Goal: Transaction & Acquisition: Purchase product/service

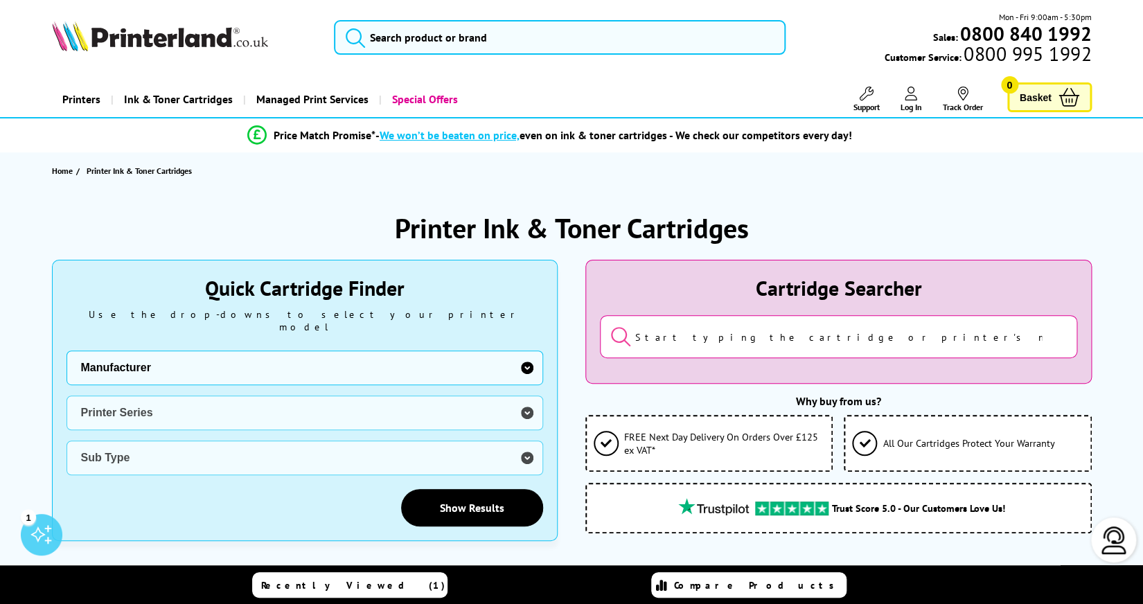
click at [529, 352] on select "Manufacturer Brother Canon Dell Dymo Epson HP Kodak Konica Minolta Kyocera Lexm…" at bounding box center [305, 368] width 477 height 35
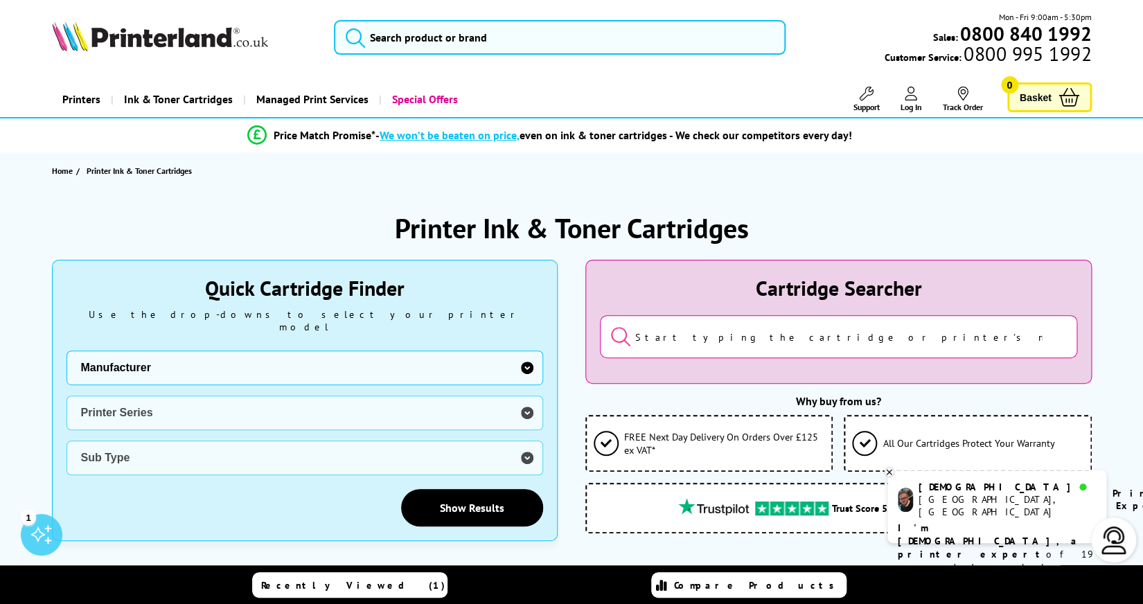
select select "12603"
click at [67, 351] on select "Manufacturer Brother Canon Dell Dymo Epson HP Kodak Konica Minolta Kyocera Lexm…" at bounding box center [305, 368] width 477 height 35
click at [524, 401] on select "Printer Series DesignJet Series DeskJet Series ENVY Series OfficeJet Series Pag…" at bounding box center [305, 413] width 477 height 35
click at [67, 396] on select "Printer Series DesignJet Series DeskJet Series ENVY Series OfficeJet Series Pag…" at bounding box center [305, 413] width 477 height 35
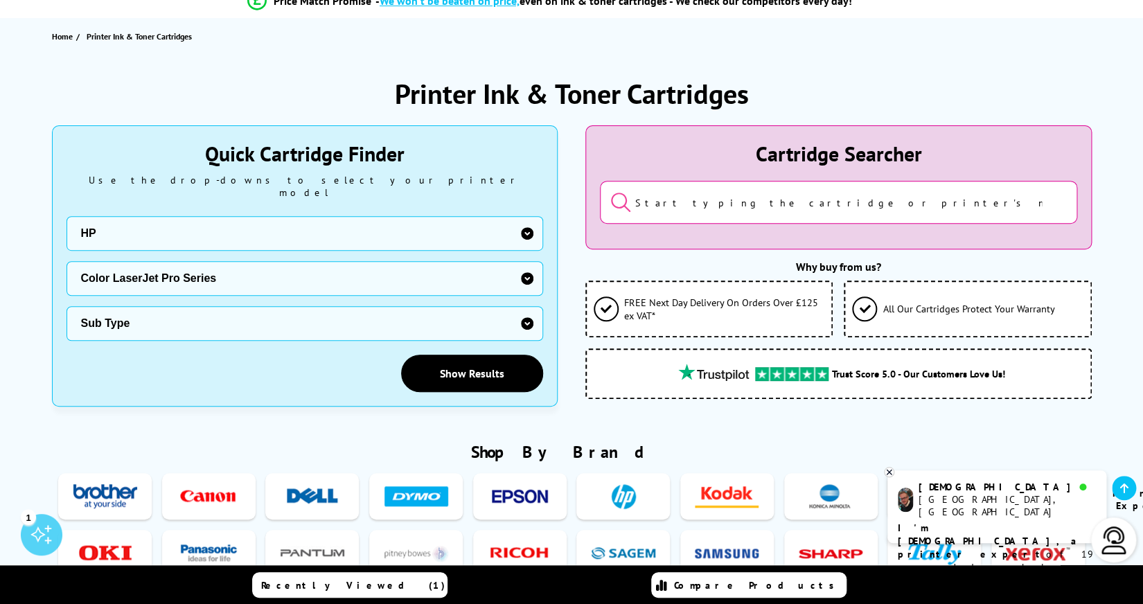
scroll to position [139, 0]
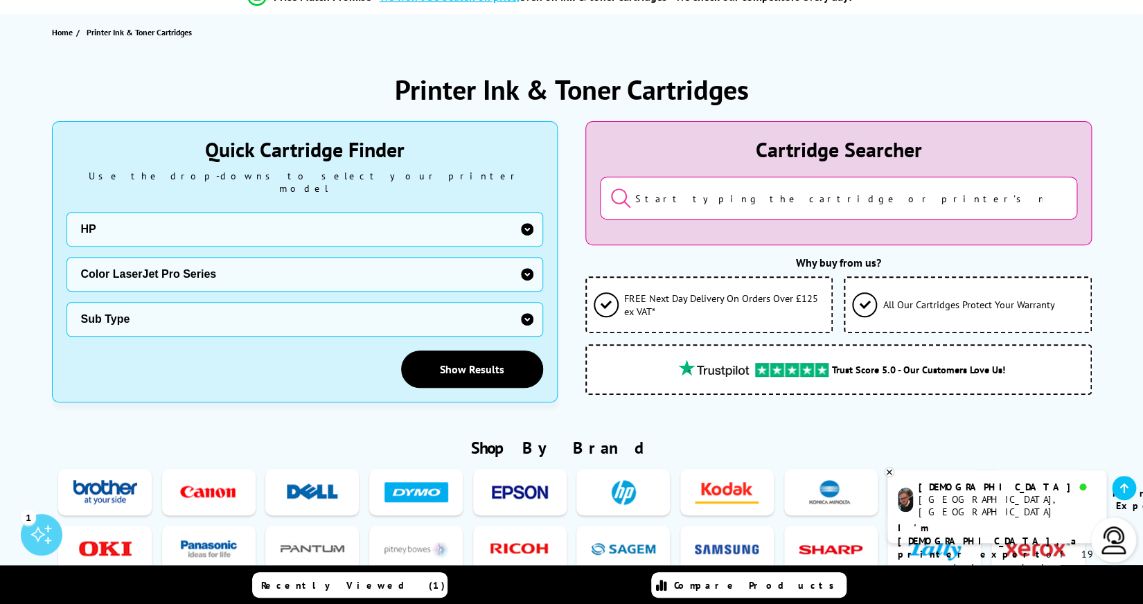
click at [521, 302] on select "Sub Type HP Color LaserJet Pro 3202 HP Color LaserJet Pro 4202 HP Color LaserJe…" at bounding box center [305, 319] width 477 height 35
click at [330, 378] on div "Quick Cartridge Finder Use the drop-downs to select your printer model Manufact…" at bounding box center [305, 262] width 505 height 280
click at [255, 264] on select "Printer Series DesignJet Series DeskJet Series ENVY Series OfficeJet Series Pag…" at bounding box center [305, 274] width 477 height 35
select select "5951"
click at [67, 257] on select "Printer Series DesignJet Series DeskJet Series ENVY Series OfficeJet Series Pag…" at bounding box center [305, 274] width 477 height 35
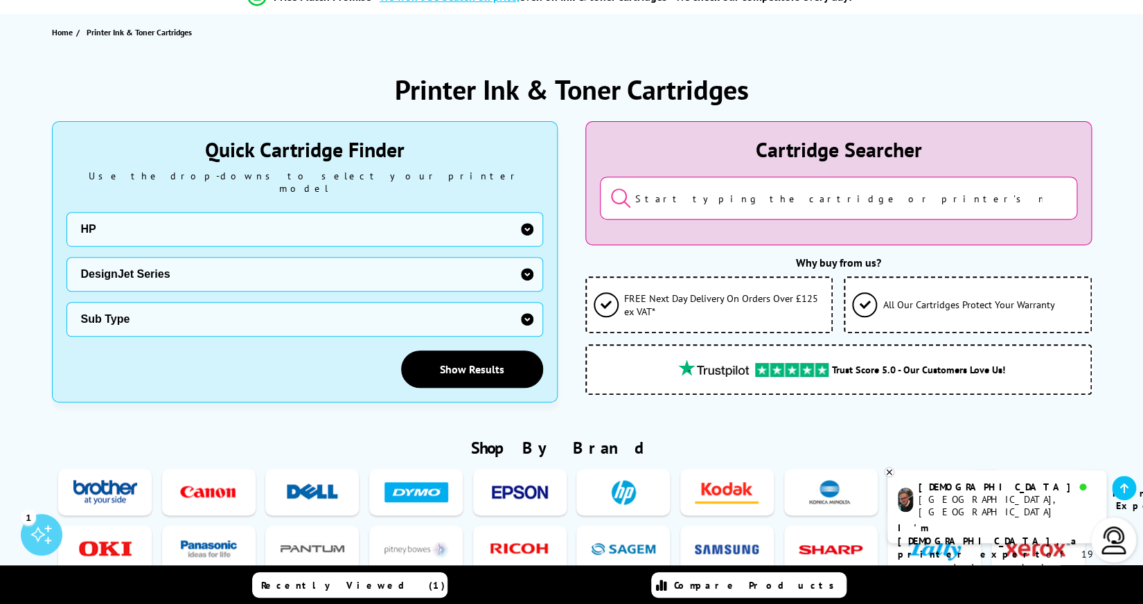
click at [243, 312] on select "Sub Type HP DesignJet 700 HP DesignJet 750 HP DesignJet 755 HP DesignJet Studio…" at bounding box center [305, 319] width 477 height 35
click at [663, 193] on input "search" at bounding box center [838, 198] width 477 height 43
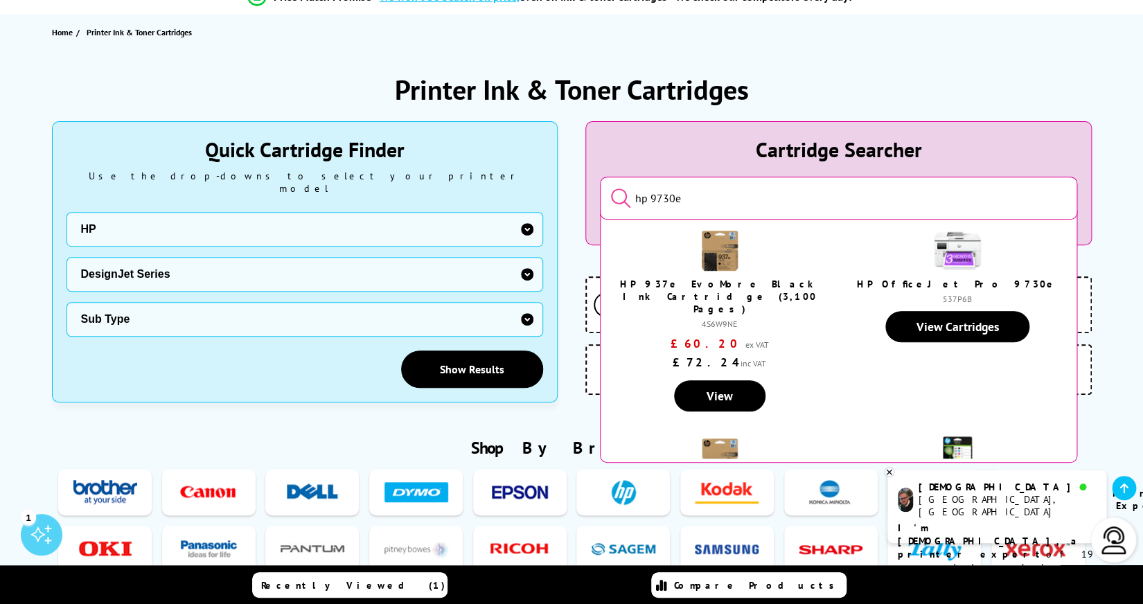
type input "hp 9730e"
click at [610, 187] on button "submit" at bounding box center [610, 199] width 0 height 24
click at [949, 326] on link "View Cartridges" at bounding box center [958, 326] width 145 height 31
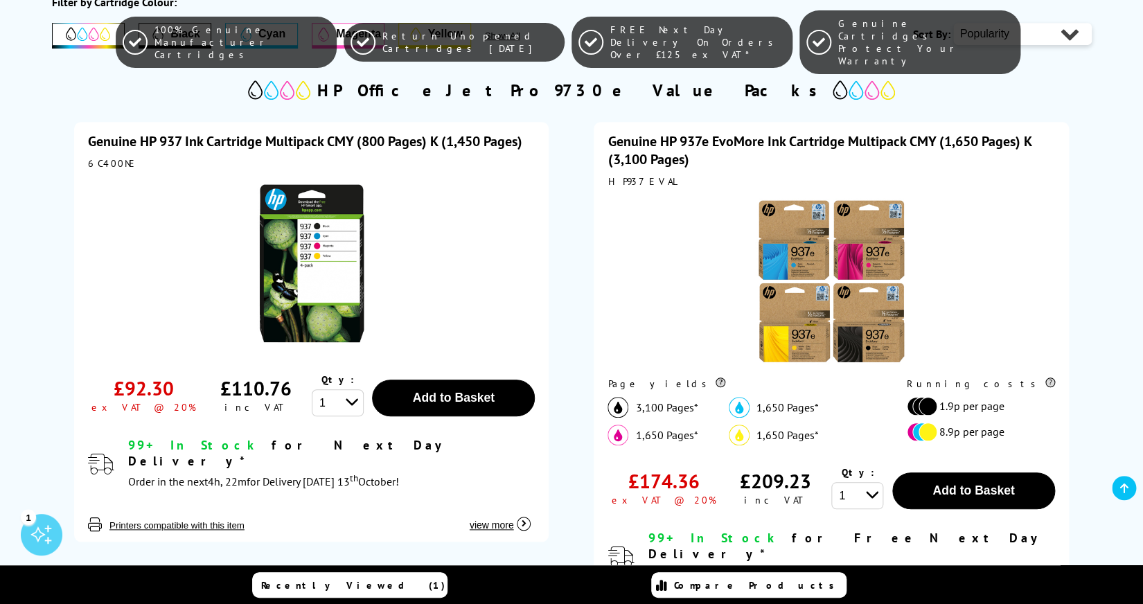
scroll to position [300, 0]
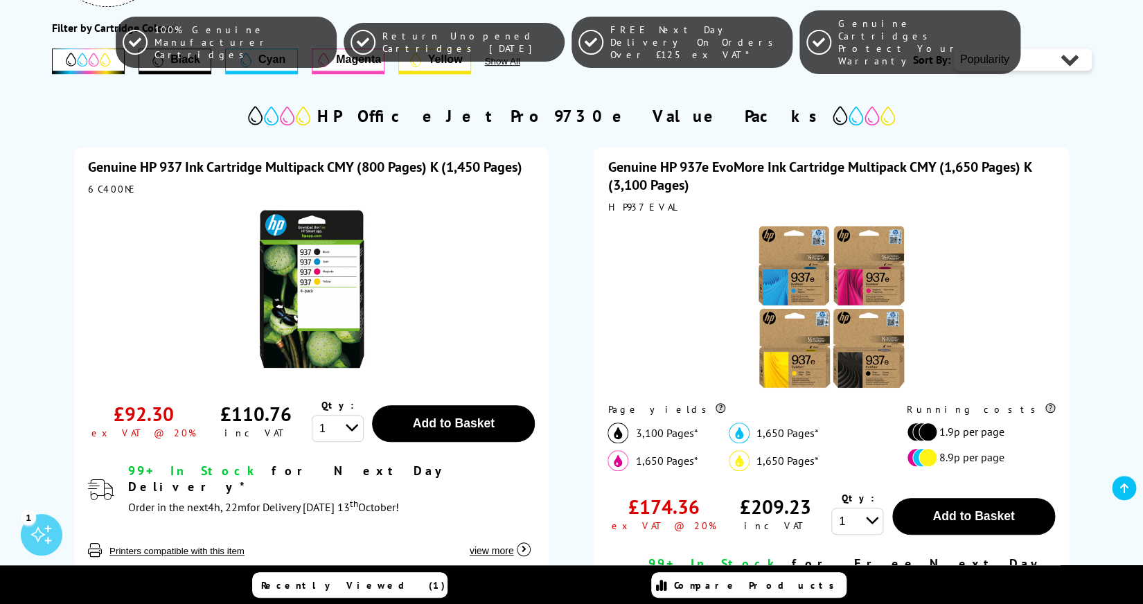
click at [568, 339] on div "Genuine HP 937 Ink Cartridge Multipack CMY (800 Pages) K (1,450 Pages) 6C400NE …" at bounding box center [572, 406] width 1040 height 552
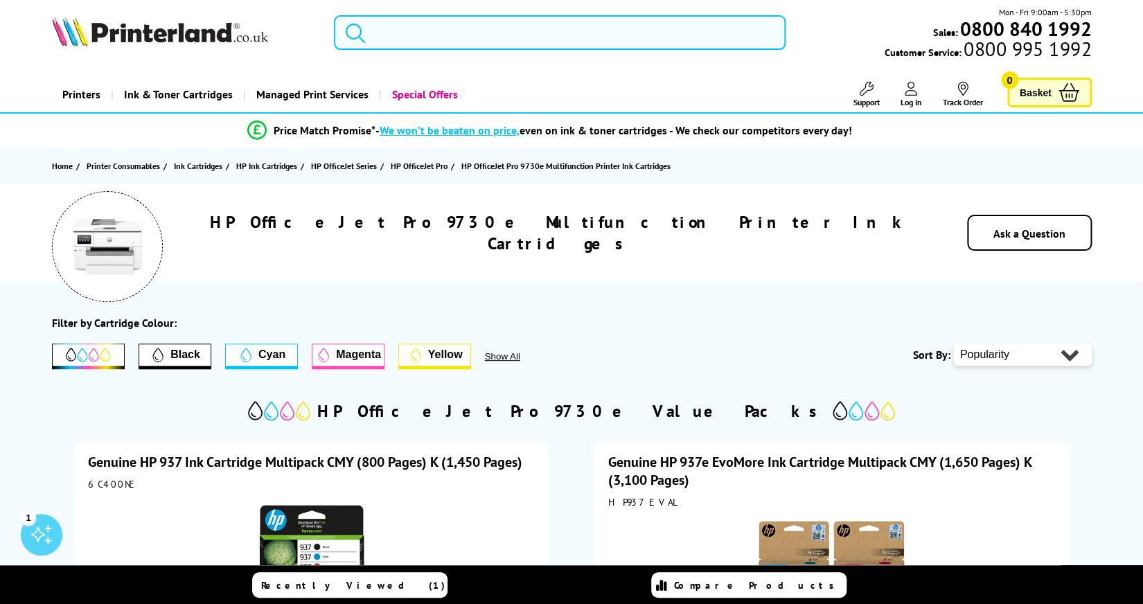
scroll to position [0, 0]
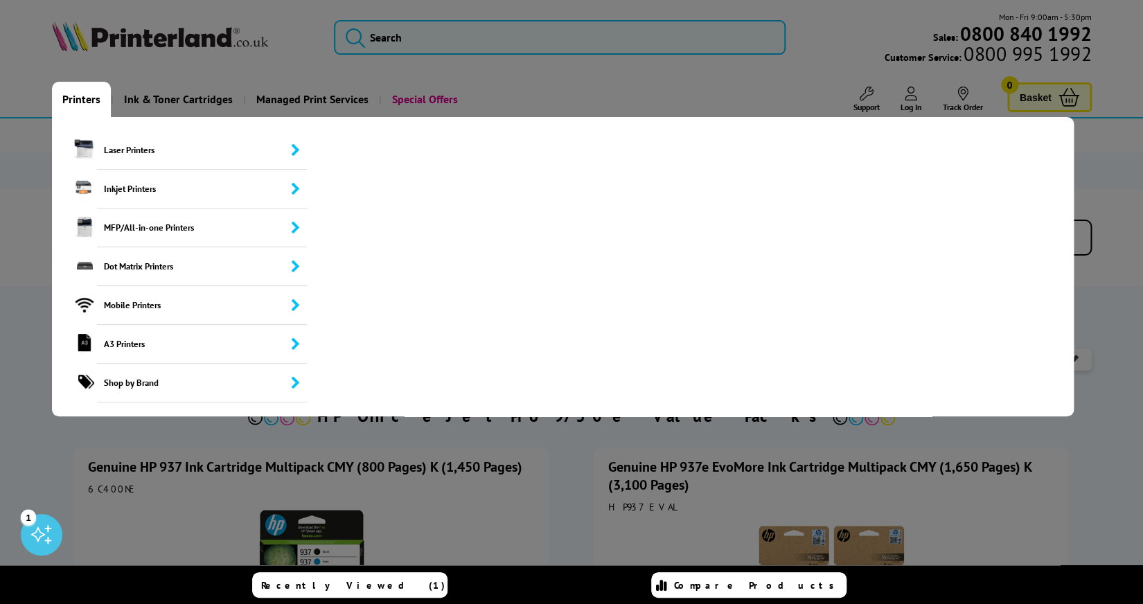
click at [73, 98] on link "Printers" at bounding box center [81, 99] width 59 height 35
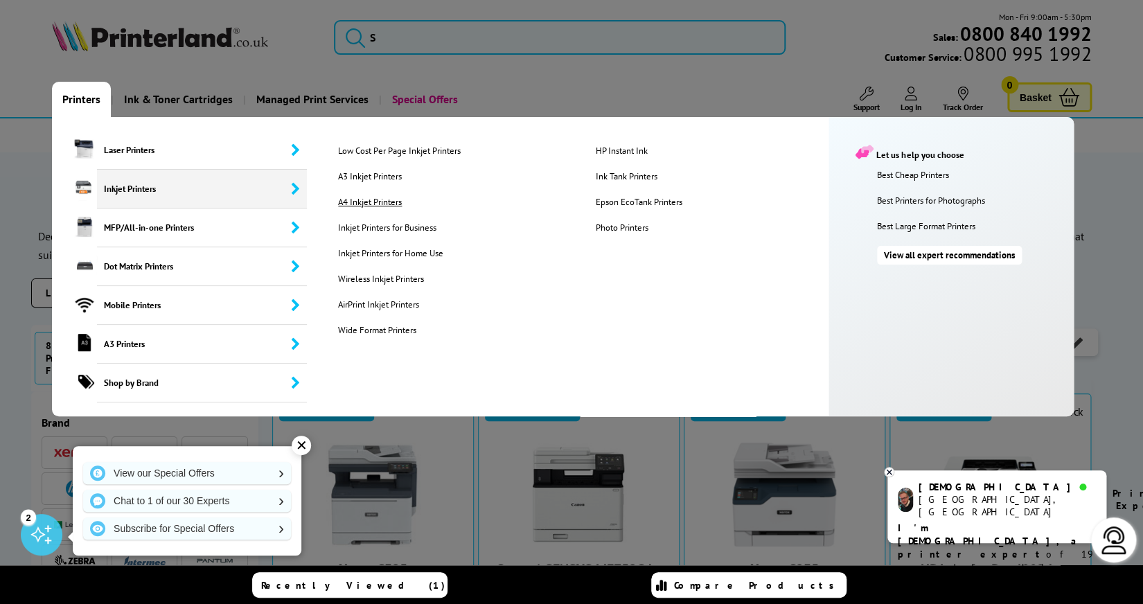
click at [367, 204] on link "A4 Inkjet Printers" at bounding box center [456, 202] width 256 height 12
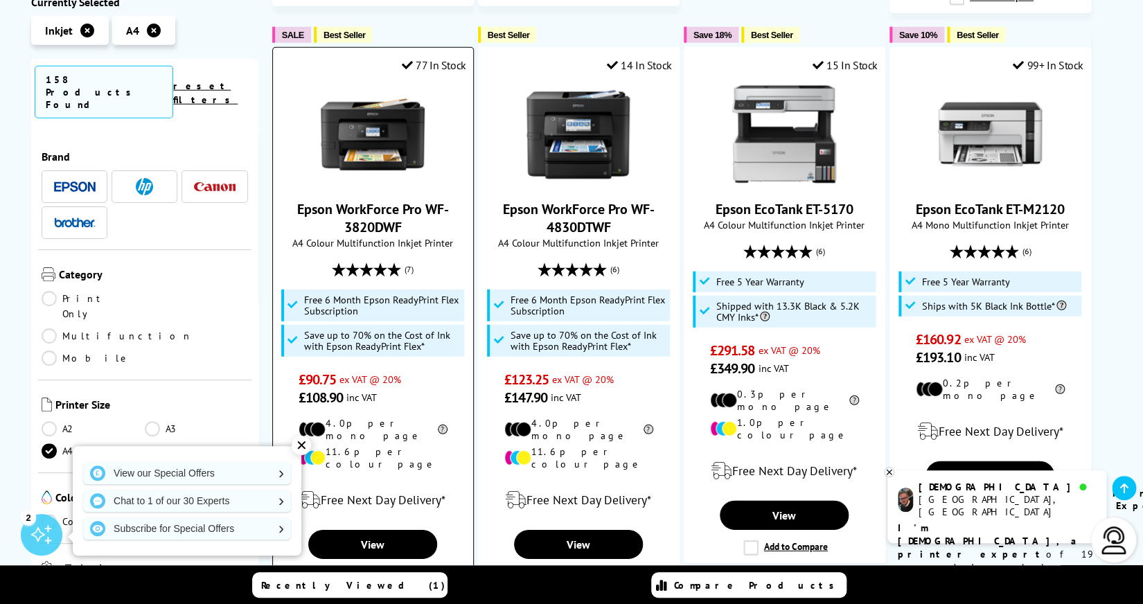
scroll to position [1501, 0]
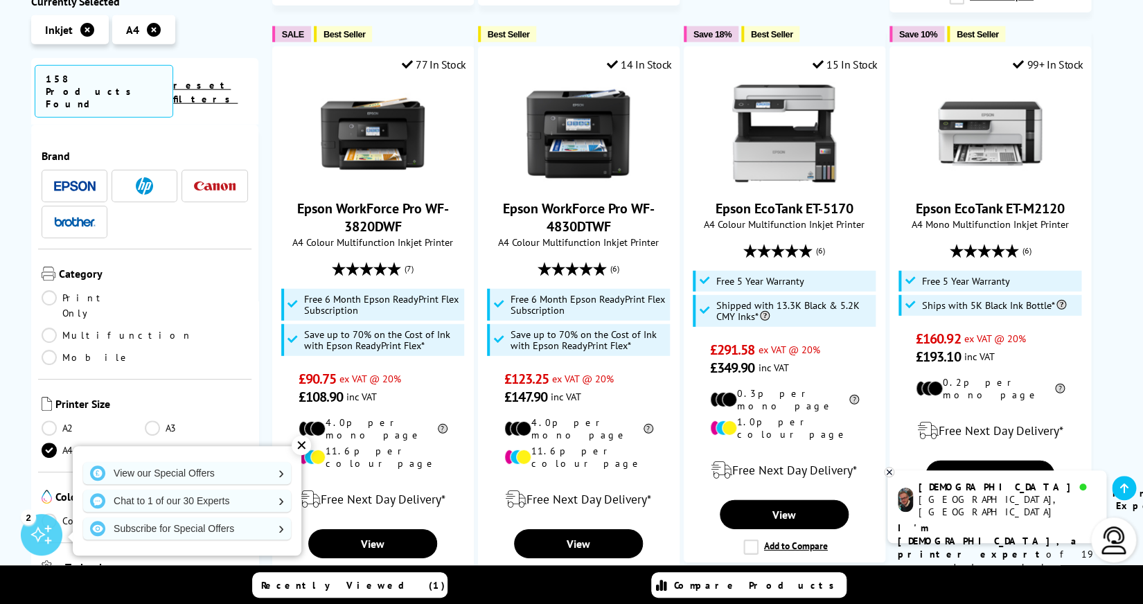
click at [80, 181] on img at bounding box center [75, 186] width 42 height 10
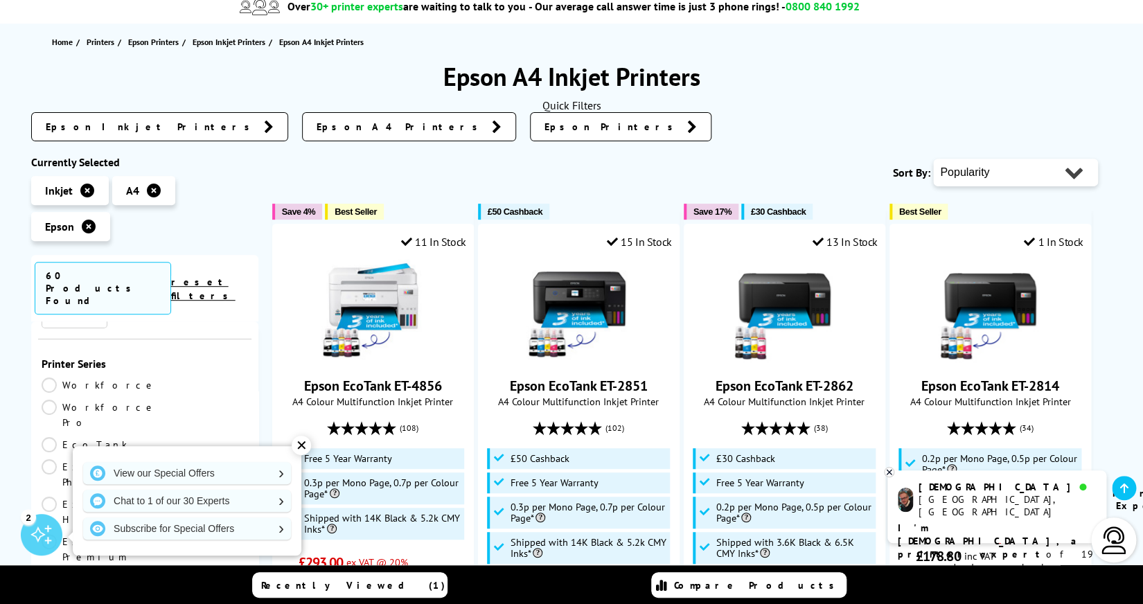
scroll to position [139, 0]
click at [49, 346] on link "Workforce" at bounding box center [99, 353] width 115 height 15
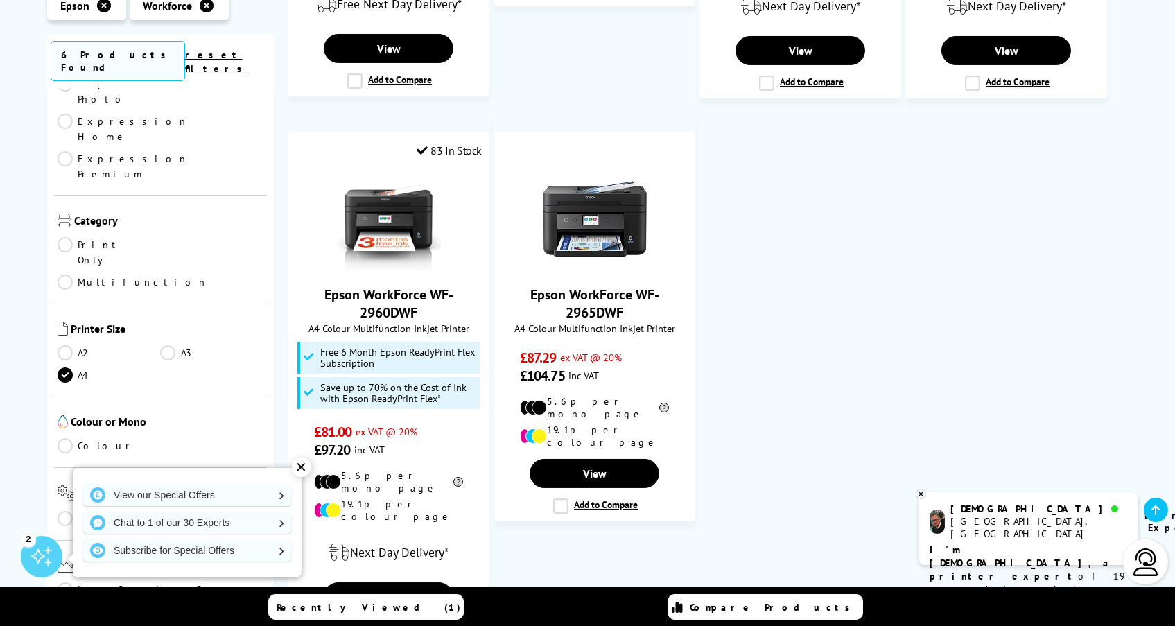
scroll to position [716, 0]
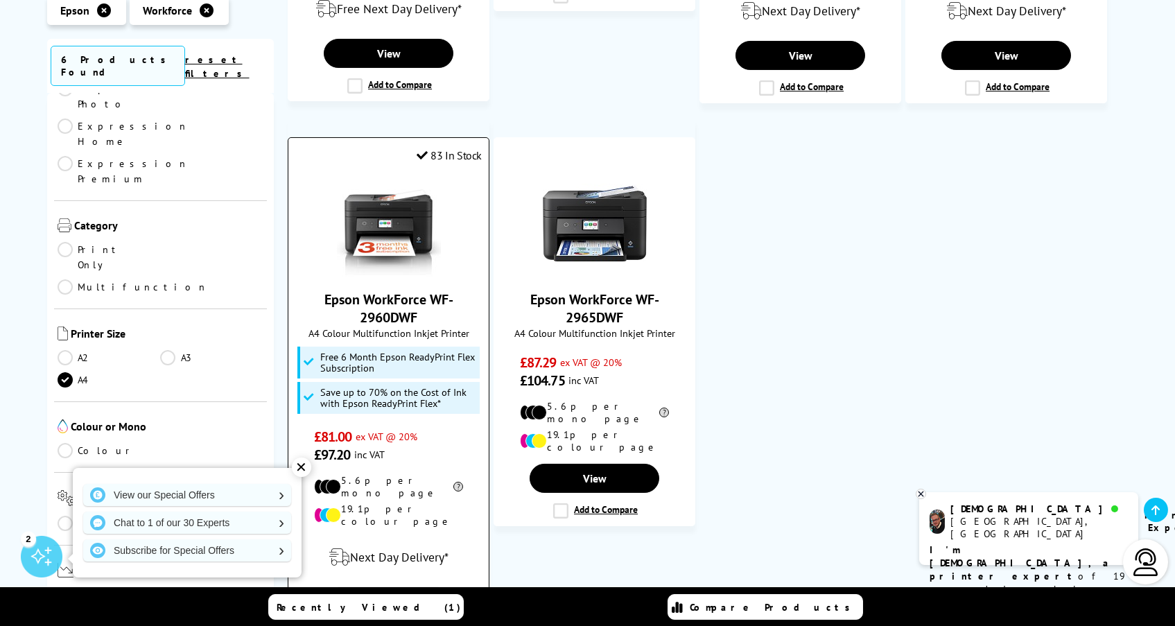
click at [380, 211] on img at bounding box center [389, 225] width 104 height 104
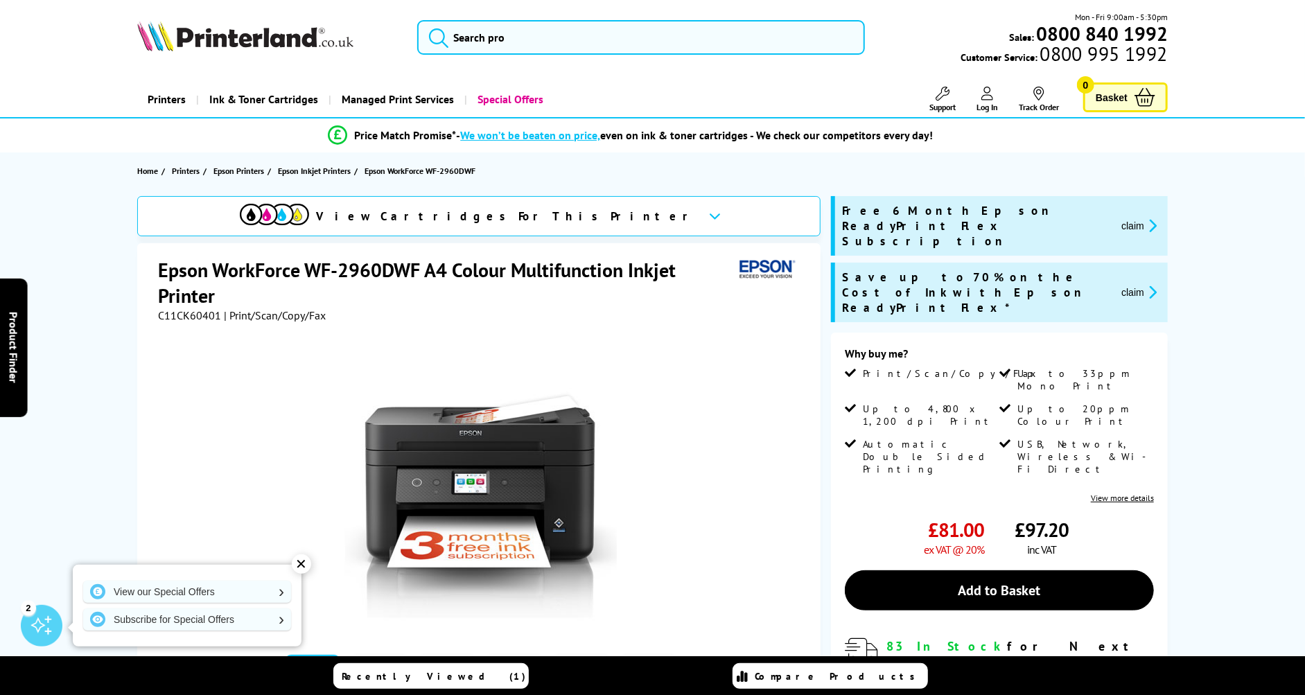
click at [543, 212] on span "View Cartridges For This Printer" at bounding box center [506, 216] width 381 height 15
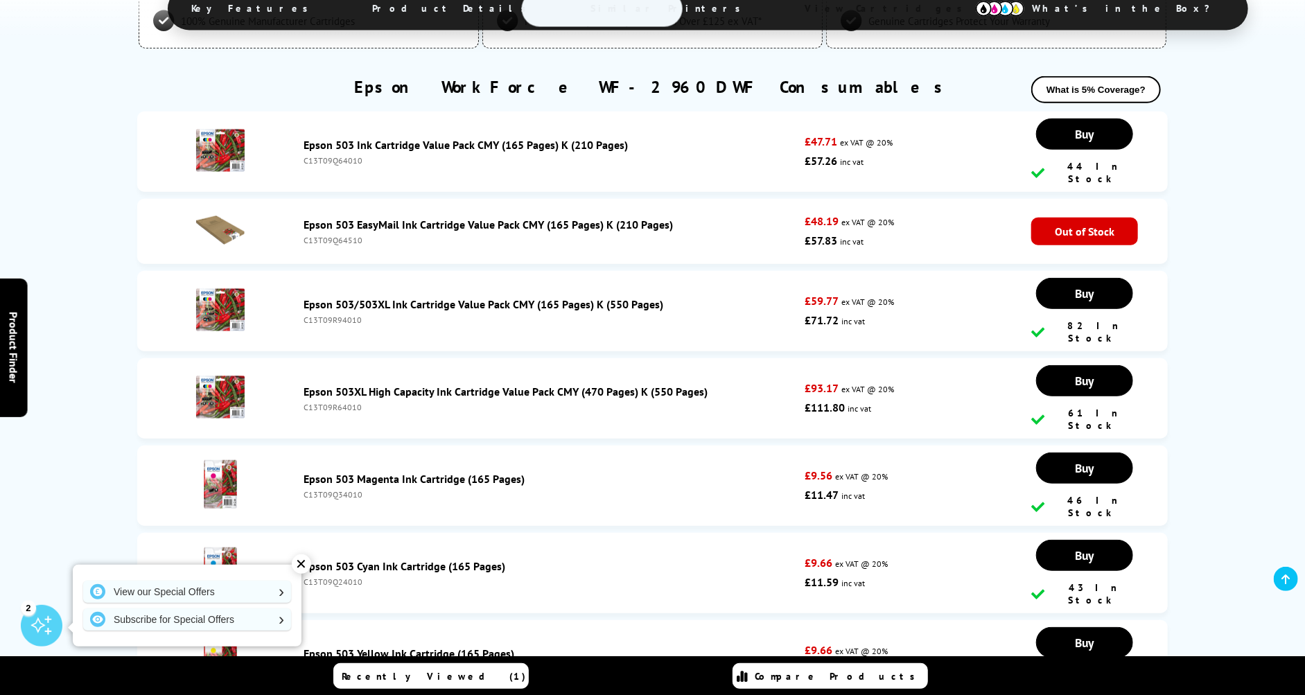
scroll to position [3826, 0]
